Goal: Find contact information: Find contact information

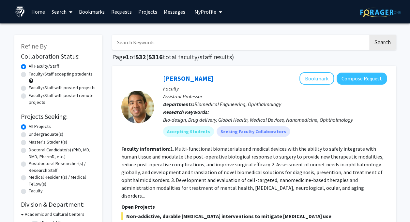
click at [181, 41] on input "Search Keywords" at bounding box center [240, 42] width 256 height 15
click at [372, 44] on button "Search" at bounding box center [382, 42] width 27 height 15
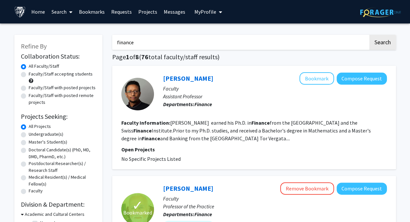
click at [187, 40] on input "finance" at bounding box center [240, 42] width 256 height 15
click at [379, 44] on button "Search" at bounding box center [382, 42] width 27 height 15
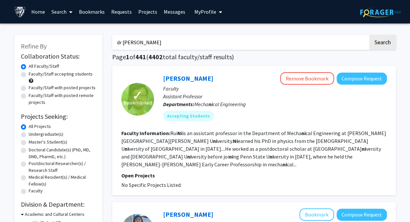
click at [144, 46] on input "dr [PERSON_NAME]" at bounding box center [240, 42] width 256 height 15
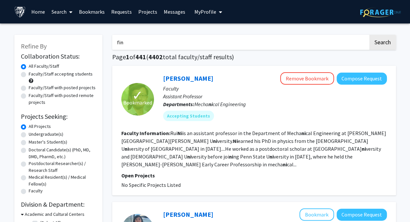
type input "finance"
click at [389, 40] on button "Search" at bounding box center [382, 42] width 27 height 15
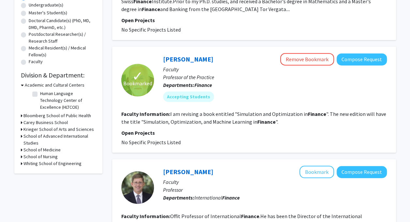
scroll to position [131, 0]
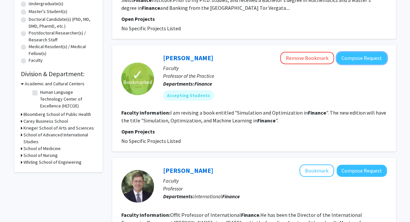
click at [356, 56] on button "Compose Request" at bounding box center [362, 58] width 50 height 12
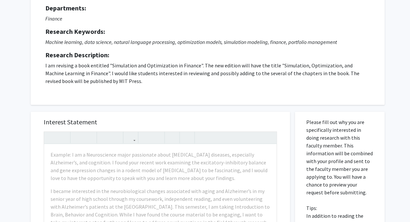
scroll to position [67, 0]
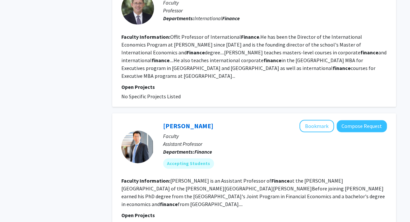
scroll to position [309, 0]
click at [169, 122] on link "[PERSON_NAME]" at bounding box center [188, 126] width 50 height 8
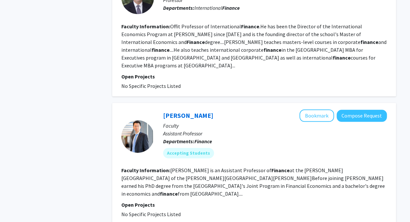
scroll to position [324, 0]
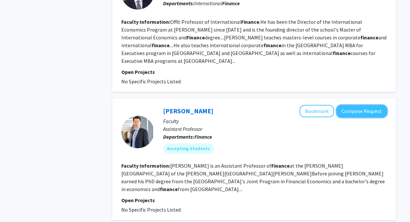
click at [371, 106] on button "Compose Request" at bounding box center [362, 111] width 50 height 12
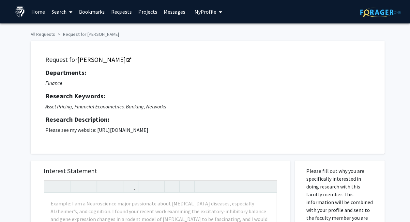
drag, startPoint x: 156, startPoint y: 128, endPoint x: 98, endPoint y: 128, distance: 58.7
click at [98, 128] on p "Please see my website: [URL][DOMAIN_NAME]" at bounding box center [207, 130] width 324 height 8
click at [99, 130] on p "Please see my website: [URL][DOMAIN_NAME]" at bounding box center [207, 130] width 324 height 8
drag, startPoint x: 96, startPoint y: 130, endPoint x: 156, endPoint y: 134, distance: 60.2
click at [156, 134] on div "Request for [PERSON_NAME] Departments: Finance Research Keywords: Asset Pricing…" at bounding box center [208, 97] width 338 height 97
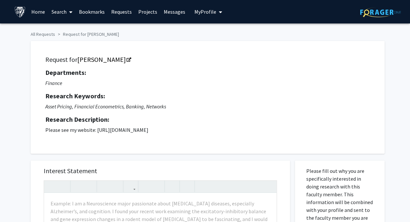
copy p "[URL][DOMAIN_NAME]"
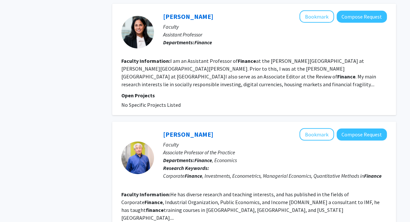
scroll to position [910, 0]
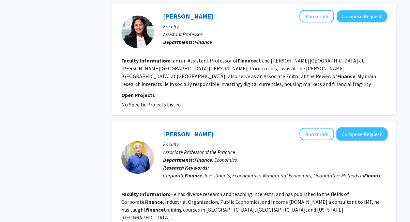
click at [355, 128] on button "Compose Request" at bounding box center [362, 134] width 50 height 12
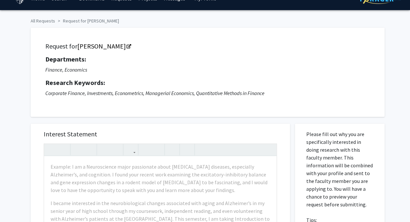
scroll to position [14, 0]
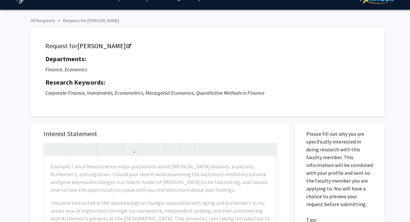
click at [116, 44] on link "[PERSON_NAME]" at bounding box center [103, 46] width 53 height 8
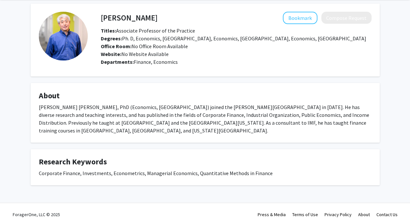
scroll to position [25, 0]
